Goal: Entertainment & Leisure: Consume media (video, audio)

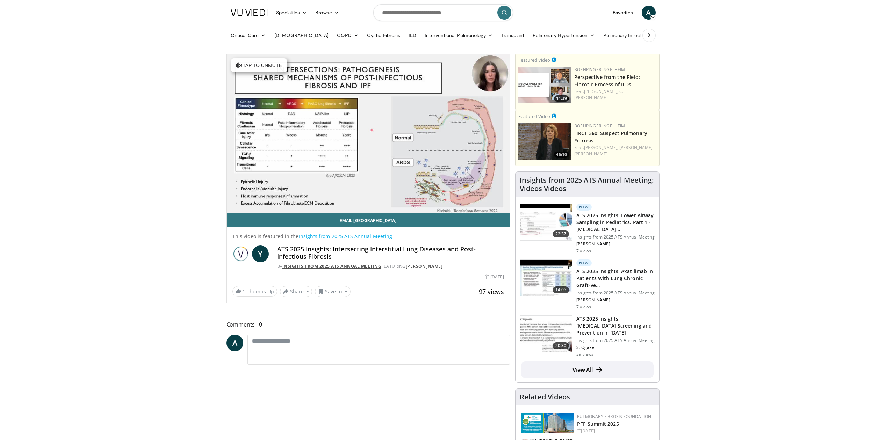
click at [296, 267] on link "Insights from 2025 ATS Annual Meeting" at bounding box center [331, 267] width 99 height 6
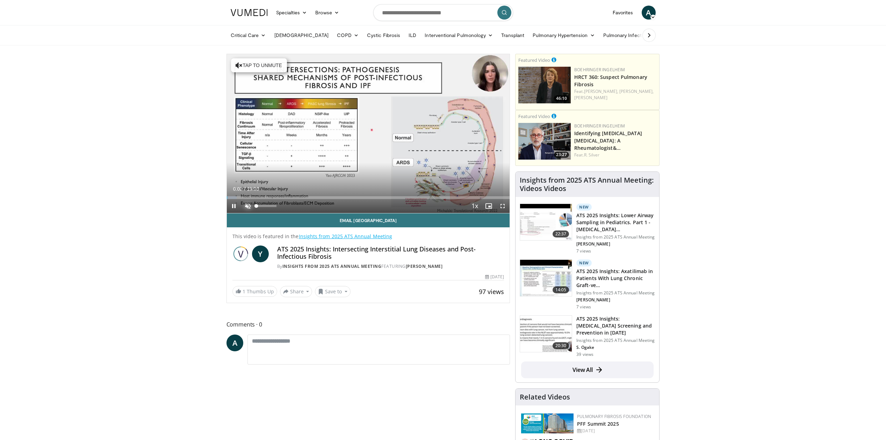
click at [250, 206] on span "Video Player" at bounding box center [248, 206] width 14 height 14
click at [503, 206] on span "Video Player" at bounding box center [503, 206] width 14 height 14
